Goal: Information Seeking & Learning: Learn about a topic

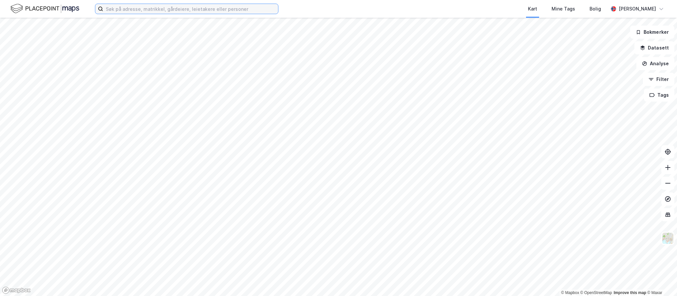
click at [136, 9] on input at bounding box center [190, 9] width 175 height 10
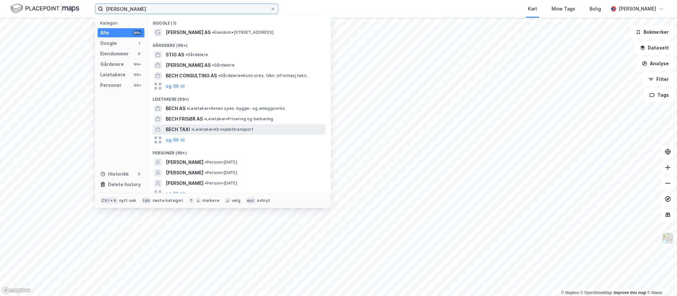
scroll to position [6, 0]
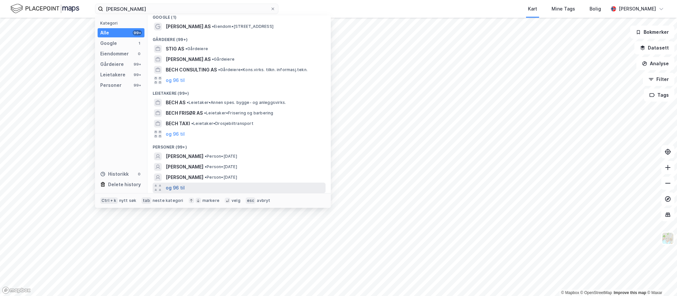
click at [183, 185] on button "og 96 til" at bounding box center [175, 188] width 19 height 8
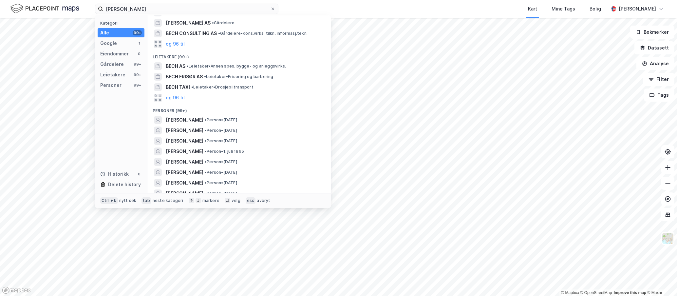
scroll to position [71, 0]
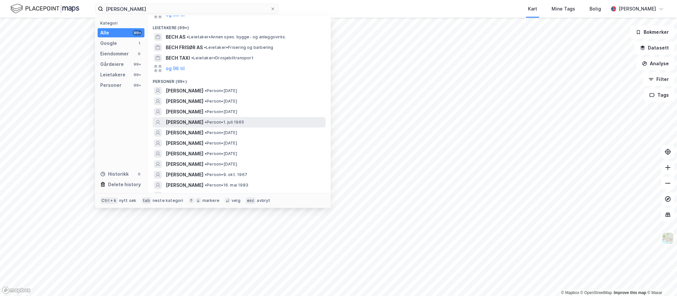
click at [203, 120] on span "[PERSON_NAME]" at bounding box center [185, 122] width 38 height 8
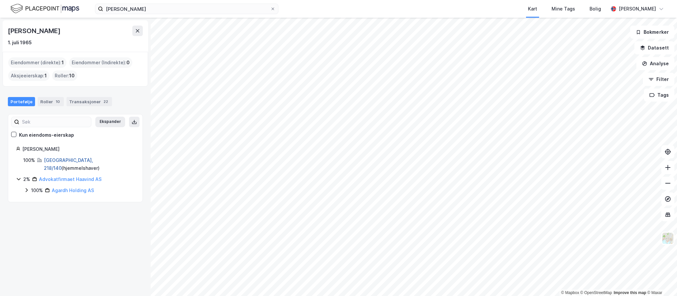
click at [53, 159] on link "[GEOGRAPHIC_DATA], 218/140" at bounding box center [68, 163] width 49 height 13
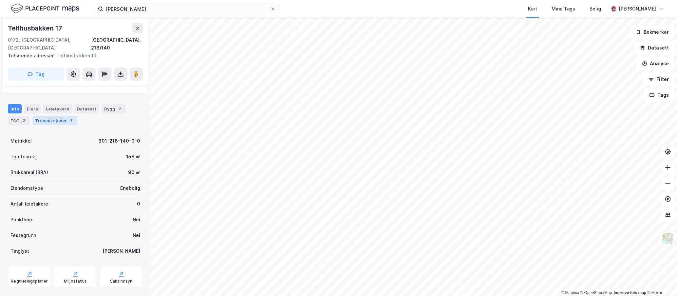
scroll to position [56, 0]
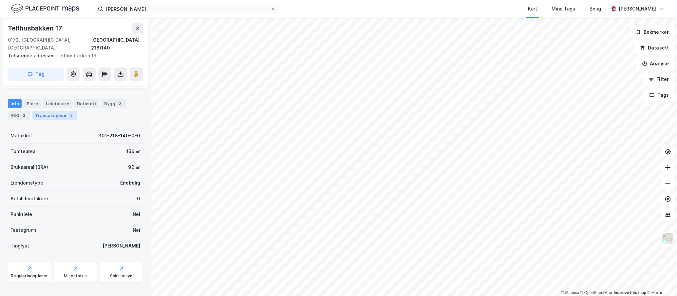
click at [48, 111] on div "Transaksjoner 3" at bounding box center [54, 115] width 45 height 9
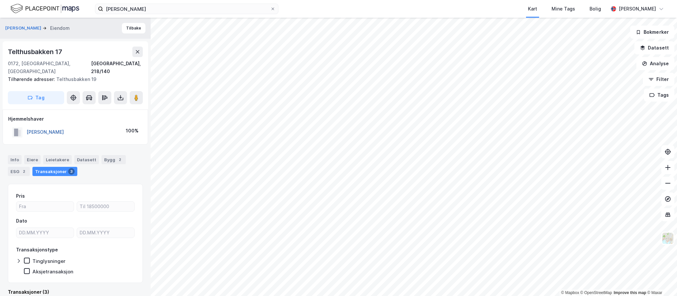
click at [0, 0] on button "[PERSON_NAME]" at bounding box center [0, 0] width 0 height 0
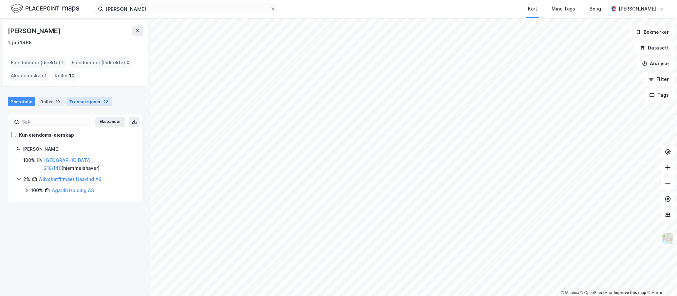
click at [79, 102] on div "Transaksjoner 22" at bounding box center [90, 101] width 46 height 9
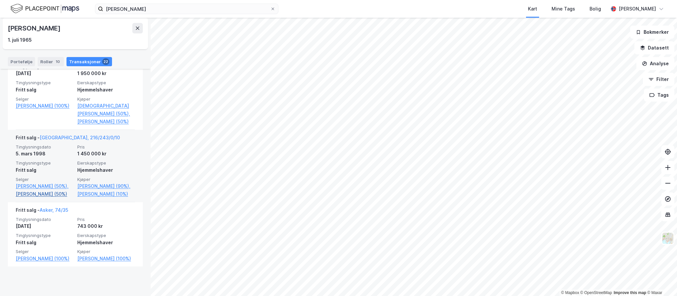
scroll to position [1649, 0]
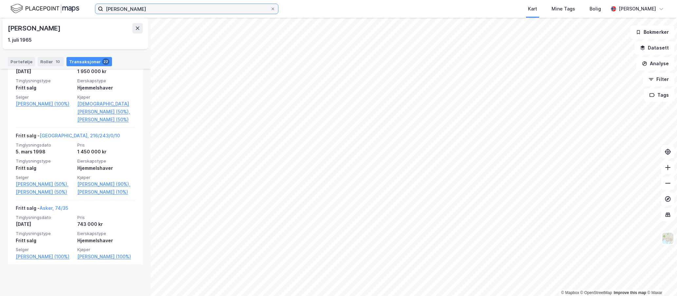
click at [108, 8] on input "[PERSON_NAME]" at bounding box center [186, 9] width 167 height 10
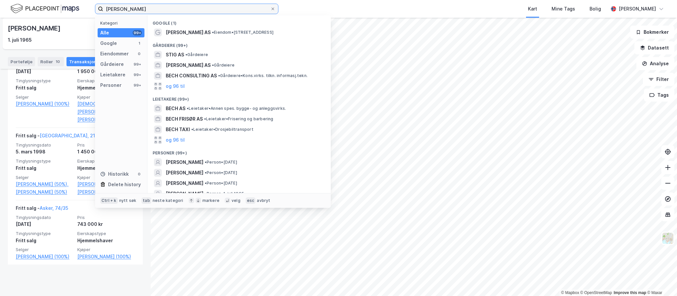
click at [108, 8] on input "[PERSON_NAME]" at bounding box center [186, 9] width 167 height 10
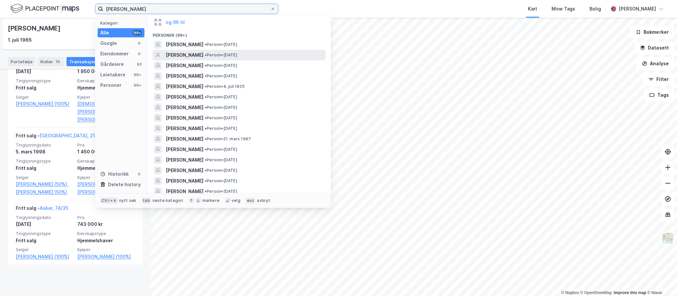
scroll to position [98, 0]
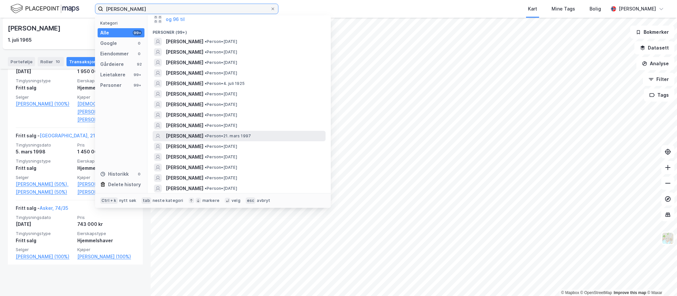
type input "[PERSON_NAME]"
click at [245, 135] on span "• Person • [DATE]" at bounding box center [228, 135] width 46 height 5
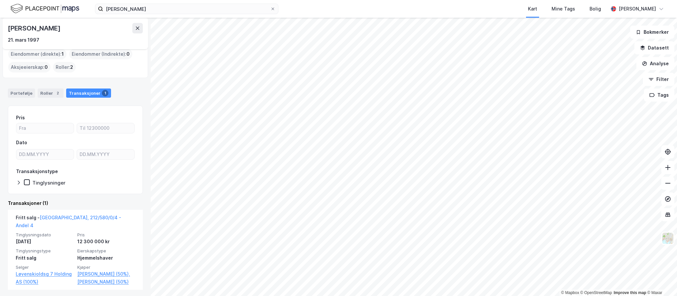
scroll to position [10, 0]
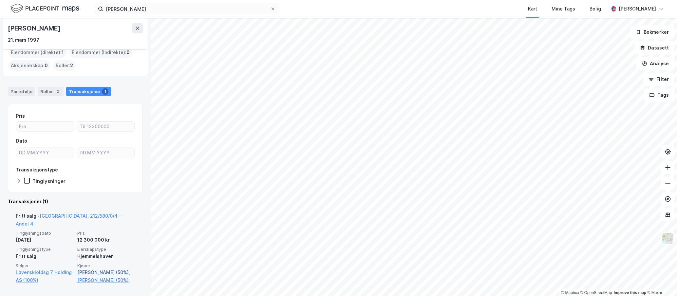
click at [106, 268] on link "[PERSON_NAME] (50%)," at bounding box center [106, 272] width 58 height 8
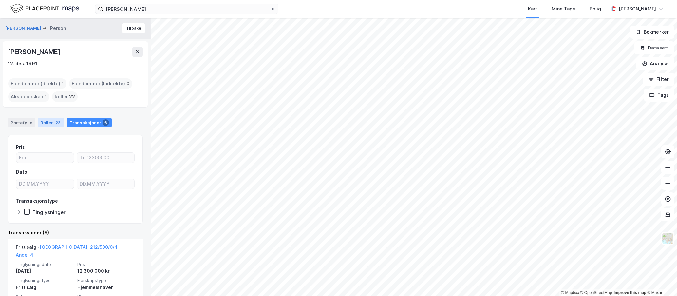
click at [54, 124] on div "22" at bounding box center [57, 122] width 7 height 7
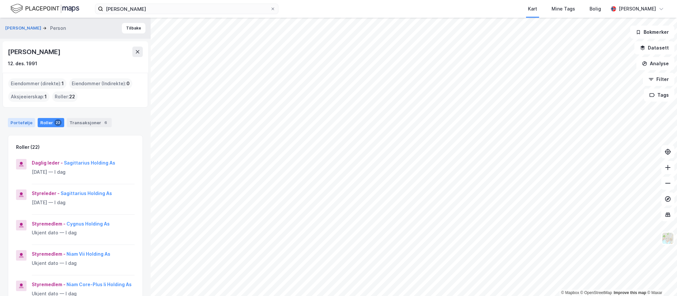
click at [26, 119] on div "Portefølje" at bounding box center [21, 122] width 27 height 9
